Goal: Check status: Check status

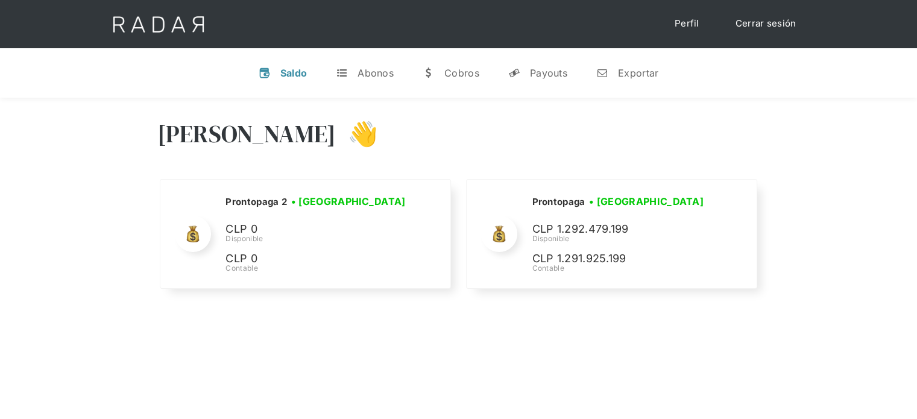
select select "prontopaga"
click at [630, 67] on div "Exportar" at bounding box center [638, 73] width 40 height 12
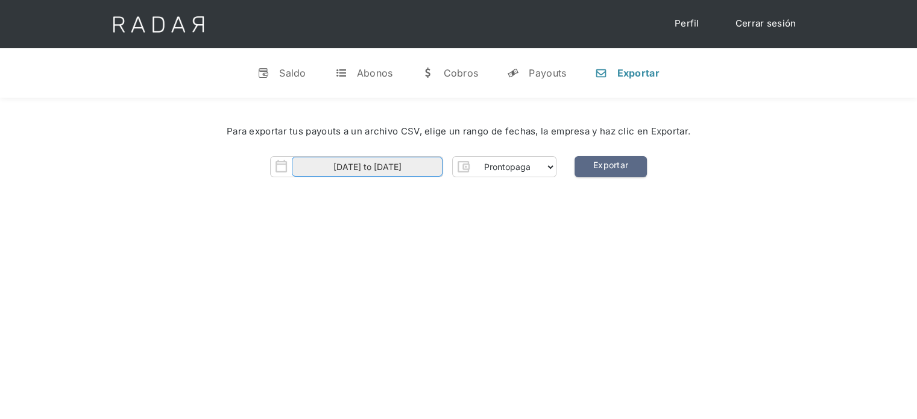
click at [437, 161] on input "[DATE] to [DATE]" at bounding box center [367, 167] width 151 height 20
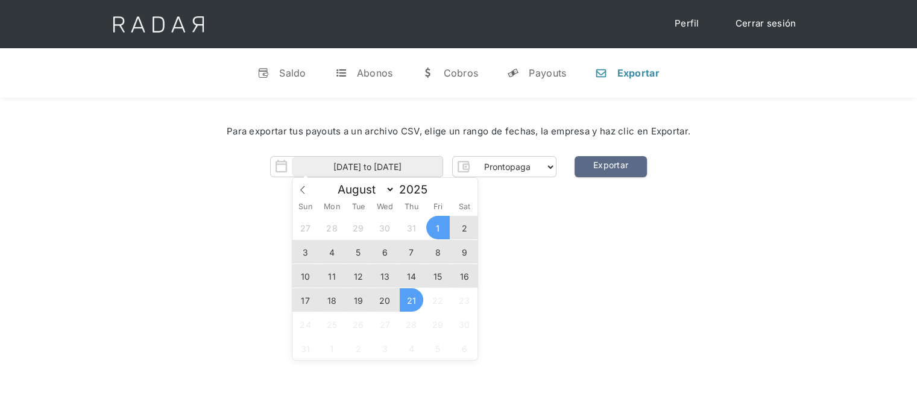
click at [335, 302] on span "18" at bounding box center [332, 300] width 24 height 24
type input "[DATE]"
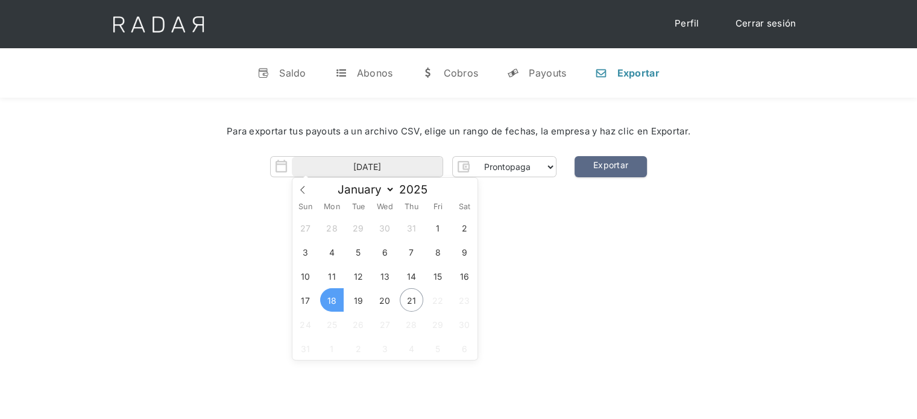
click at [335, 302] on span "18" at bounding box center [332, 300] width 24 height 24
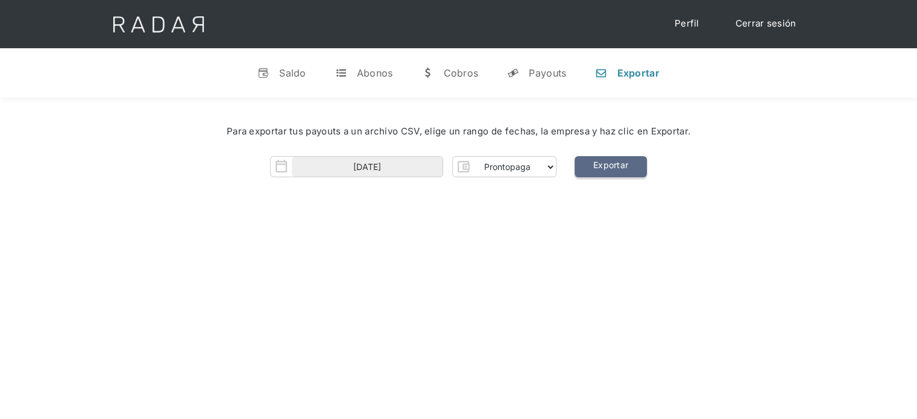
click at [616, 165] on link "Exportar" at bounding box center [611, 166] width 72 height 21
drag, startPoint x: 537, startPoint y: 72, endPoint x: 551, endPoint y: 77, distance: 14.7
click at [537, 72] on div "Payouts" at bounding box center [547, 73] width 37 height 12
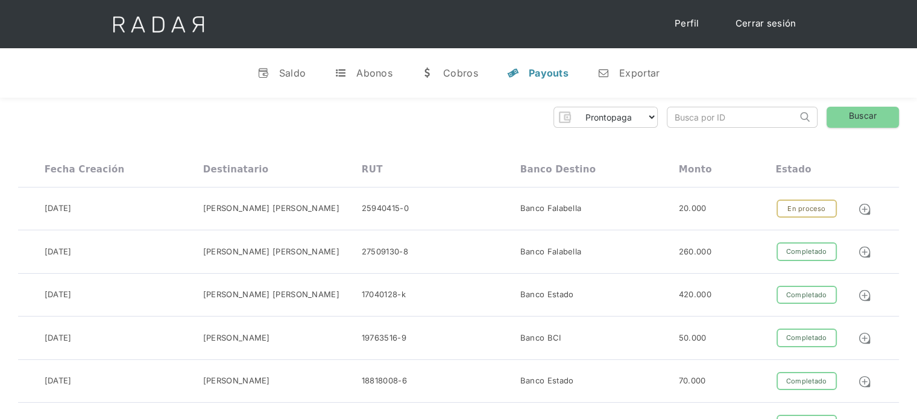
click at [698, 118] on input "search" at bounding box center [733, 117] width 130 height 20
paste input "cd762053-8ff6-4dfc-9daf-e55eeb048919"
type input "cd762053-8ff6-4dfc-9daf-e55eeb048919"
click at [847, 116] on link "Buscar" at bounding box center [863, 117] width 72 height 21
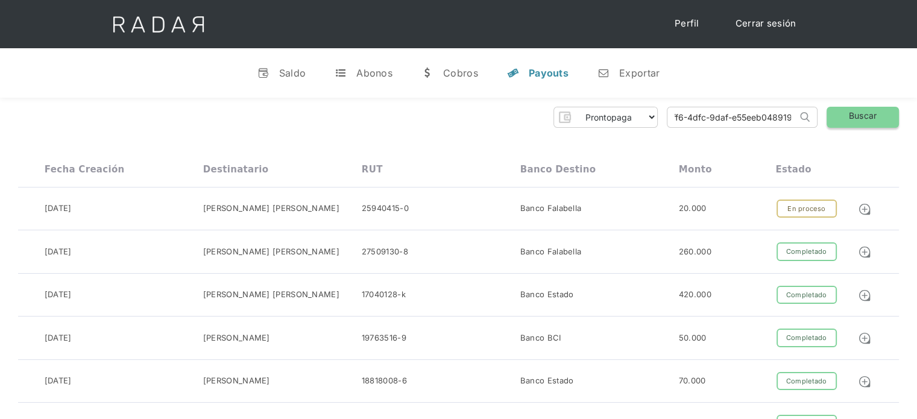
scroll to position [0, 0]
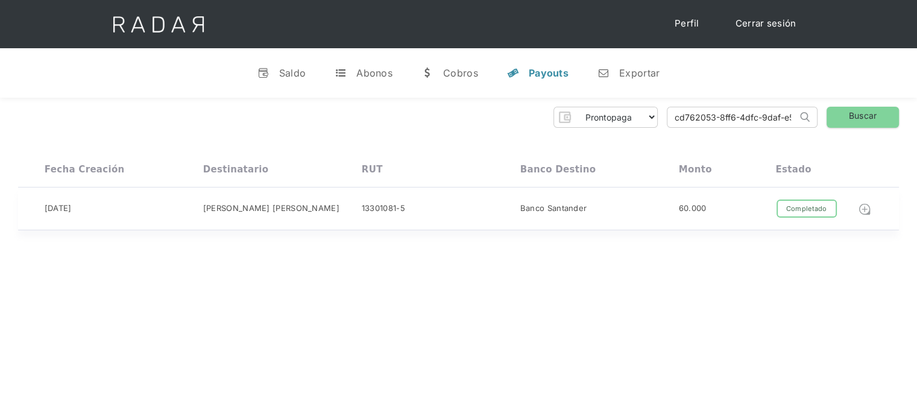
click at [864, 204] on img at bounding box center [864, 209] width 13 height 13
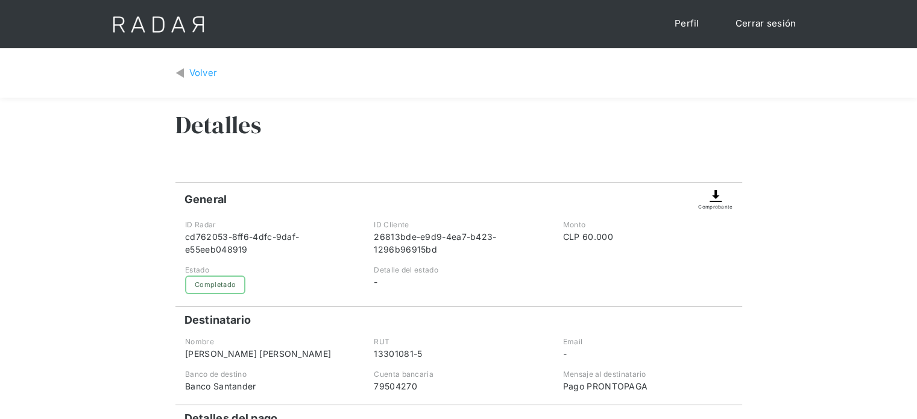
click at [762, 24] on link "Cerrar sesión" at bounding box center [766, 24] width 85 height 24
